Goal: Task Accomplishment & Management: Manage account settings

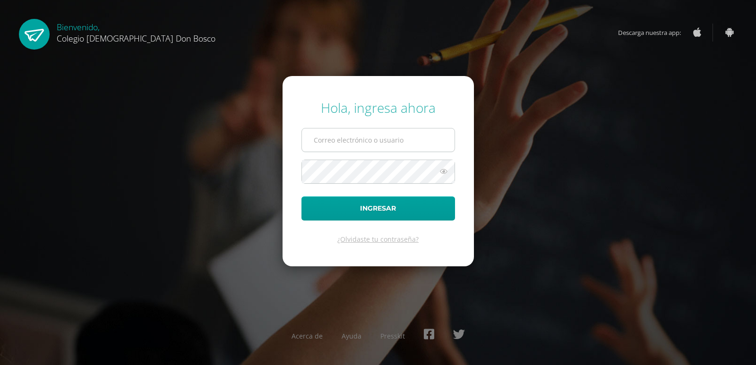
click at [366, 140] on input "text" at bounding box center [378, 140] width 153 height 23
type input "luis_pirir@donbosco.edu.gt"
click at [302, 197] on button "Ingresar" at bounding box center [379, 209] width 154 height 24
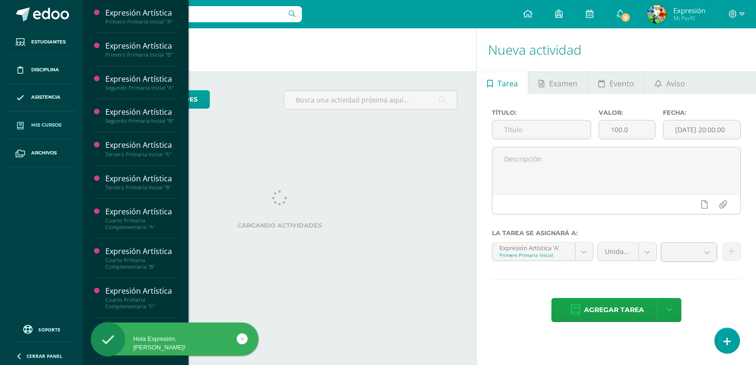
click at [47, 124] on span "Mis cursos" at bounding box center [46, 125] width 30 height 8
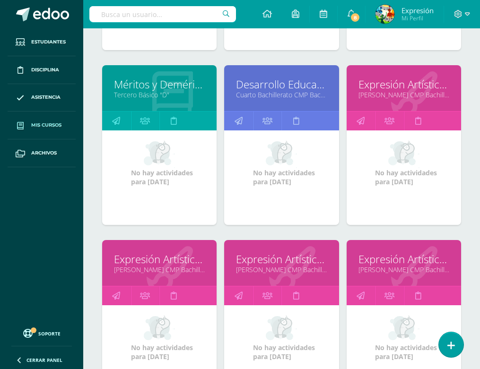
scroll to position [2431, 0]
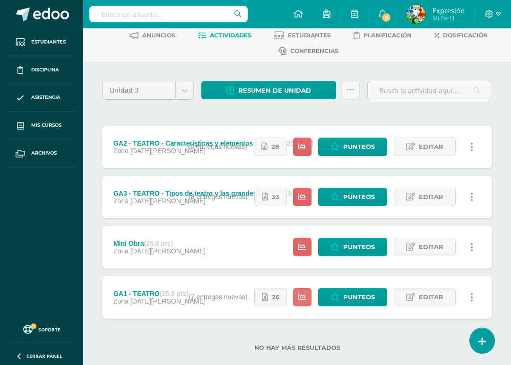
scroll to position [64, 0]
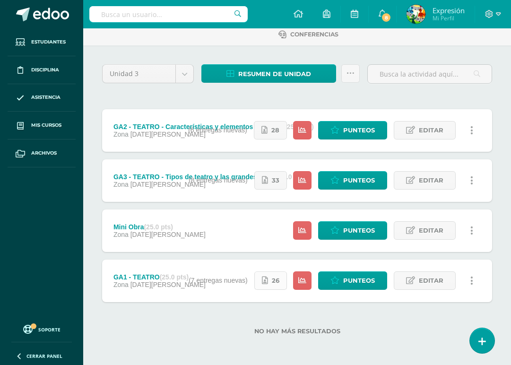
click at [266, 284] on icon at bounding box center [265, 281] width 6 height 8
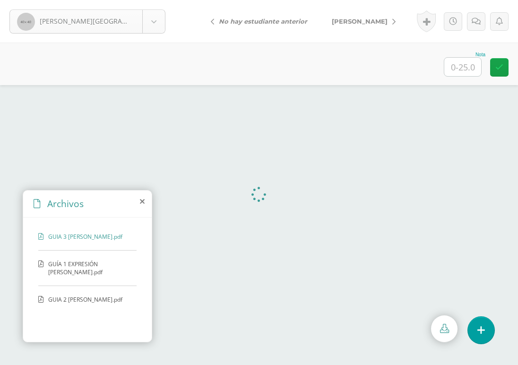
click at [154, 0] on body "Albizuris, Diego Albizuris, Diego Ascon, Victor Cajas, Eros Calderón, Emilio Ch…" at bounding box center [259, 0] width 518 height 0
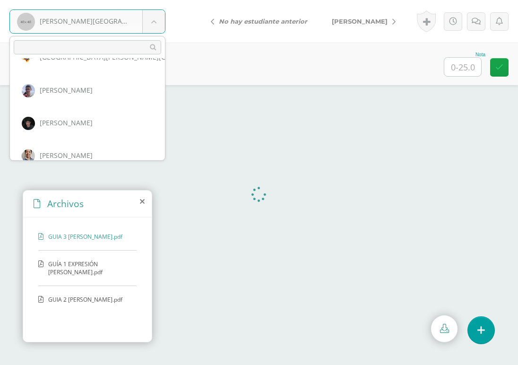
scroll to position [1150, 0]
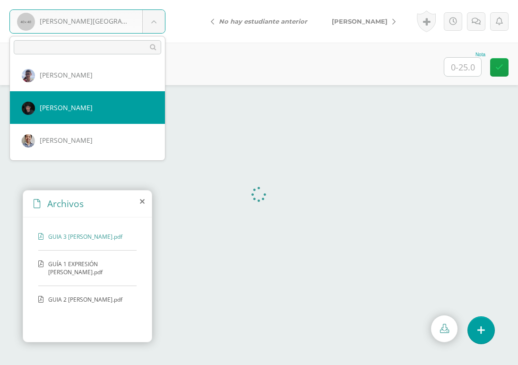
select select "799"
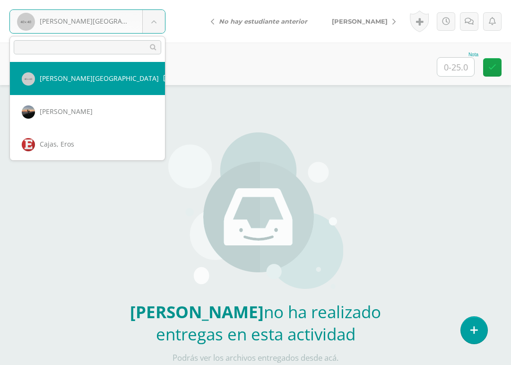
click at [153, 17] on body "[PERSON_NAME] entrega [GEOGRAPHIC_DATA][PERSON_NAME][GEOGRAPHIC_DATA] [PERSON_N…" at bounding box center [255, 196] width 511 height 393
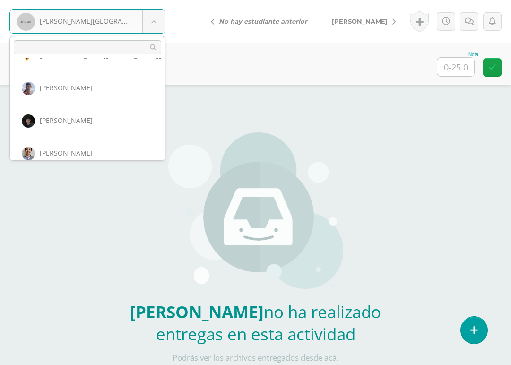
scroll to position [1147, 0]
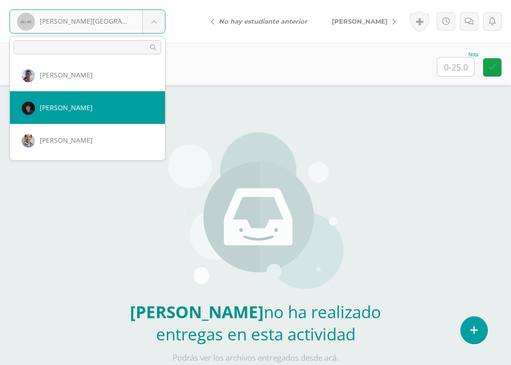
select select "799"
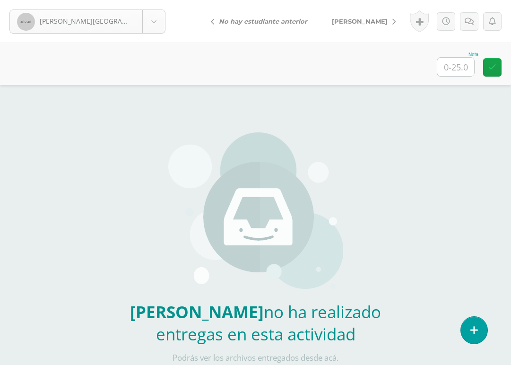
click at [154, 28] on body "Albizuris, Diego Sin entrega Albizuris, Diego Ascon, Victor Cajas, Eros Calderó…" at bounding box center [255, 196] width 511 height 393
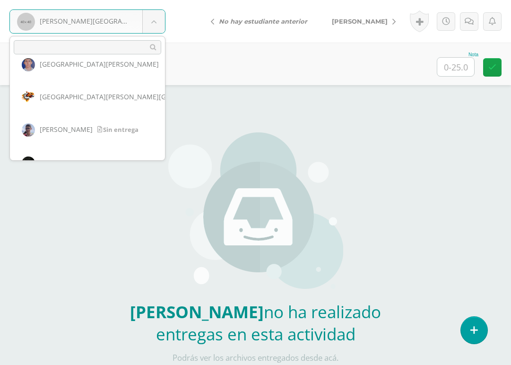
scroll to position [1151, 0]
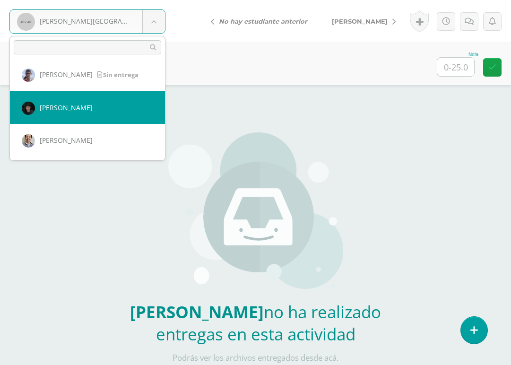
select select "799"
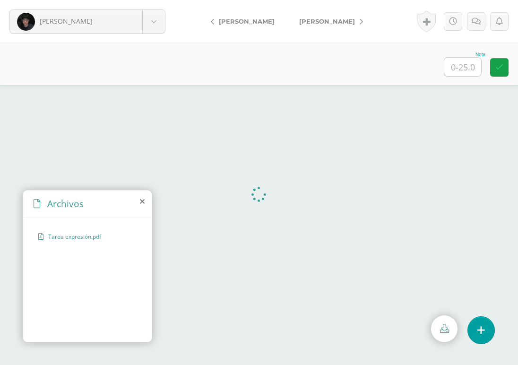
click at [85, 237] on span "Tarea expresión.pdf" at bounding box center [87, 237] width 78 height 8
click at [110, 238] on span "Expresión tipos de teatro.pdf" at bounding box center [87, 237] width 78 height 8
